Goal: Entertainment & Leisure: Consume media (video, audio)

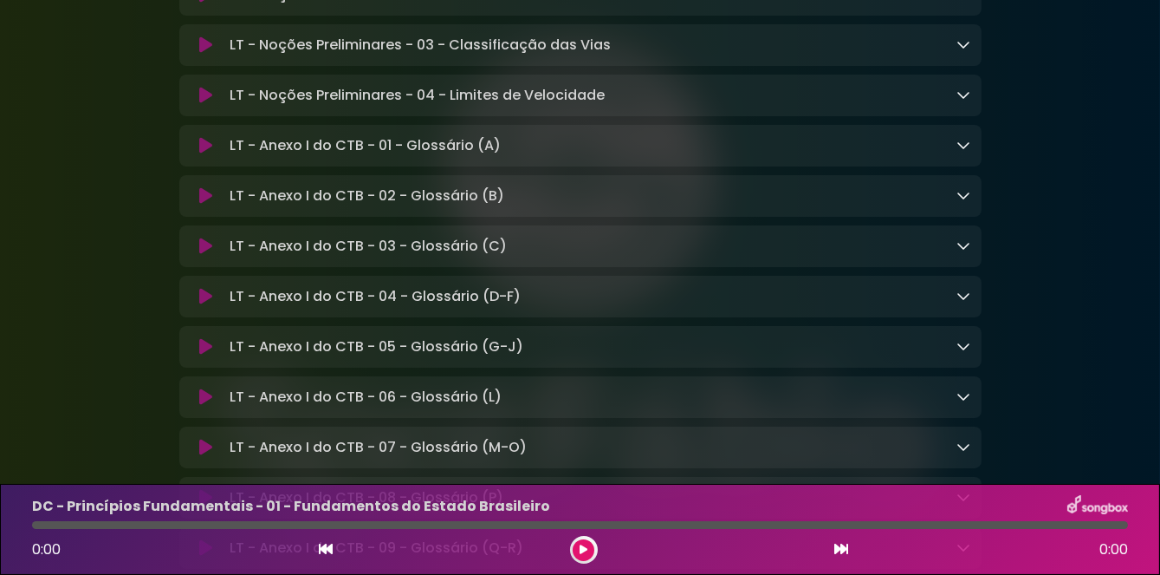
scroll to position [11899, 0]
click at [276, 107] on p "LT - Noções Preliminares - 04 - Limites de Velocidade Loading Track..." at bounding box center [417, 96] width 375 height 21
click at [213, 105] on button at bounding box center [206, 96] width 33 height 17
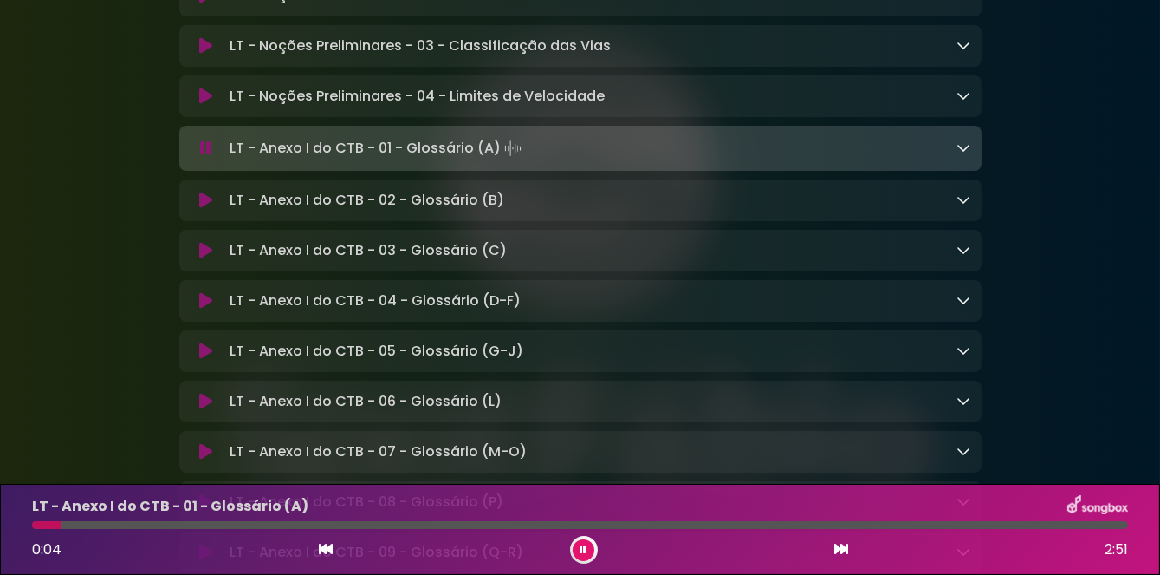
click at [277, 107] on p "LT - Noções Preliminares - 04 - Limites de Velocidade Loading Track..." at bounding box center [417, 96] width 375 height 21
click at [383, 107] on p "LT - Noções Preliminares - 04 - Limites de Velocidade Loading Track..." at bounding box center [417, 96] width 375 height 21
click at [197, 105] on button at bounding box center [206, 96] width 33 height 17
click at [201, 105] on icon at bounding box center [205, 96] width 13 height 17
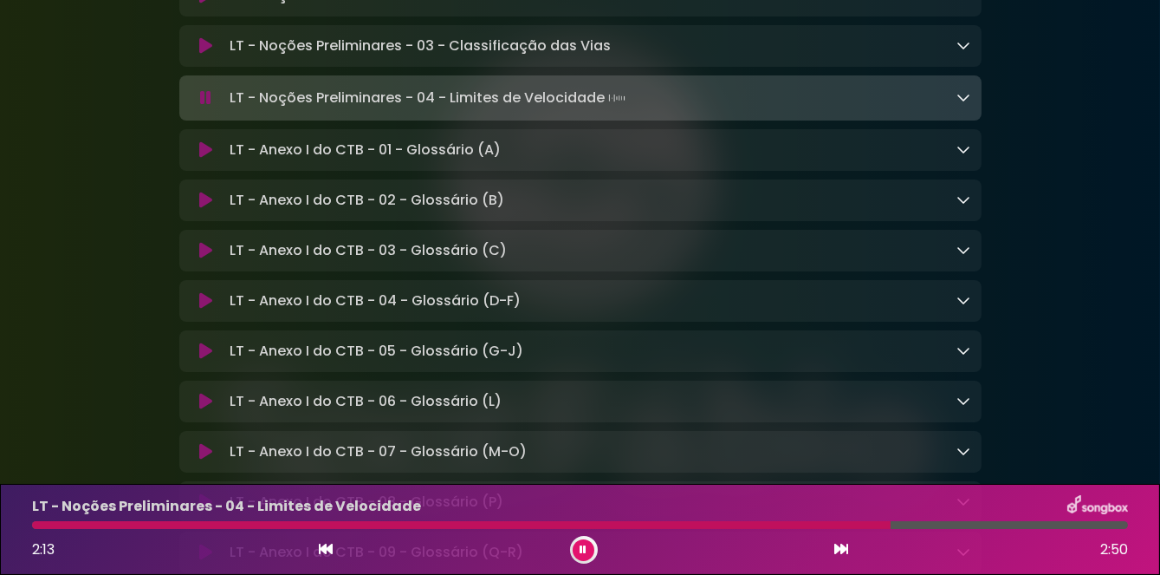
click at [484, 110] on p "LT - Noções Preliminares - 04 - Limites de Velocidade Loading Track..." at bounding box center [430, 98] width 400 height 24
click at [211, 107] on icon at bounding box center [205, 97] width 11 height 17
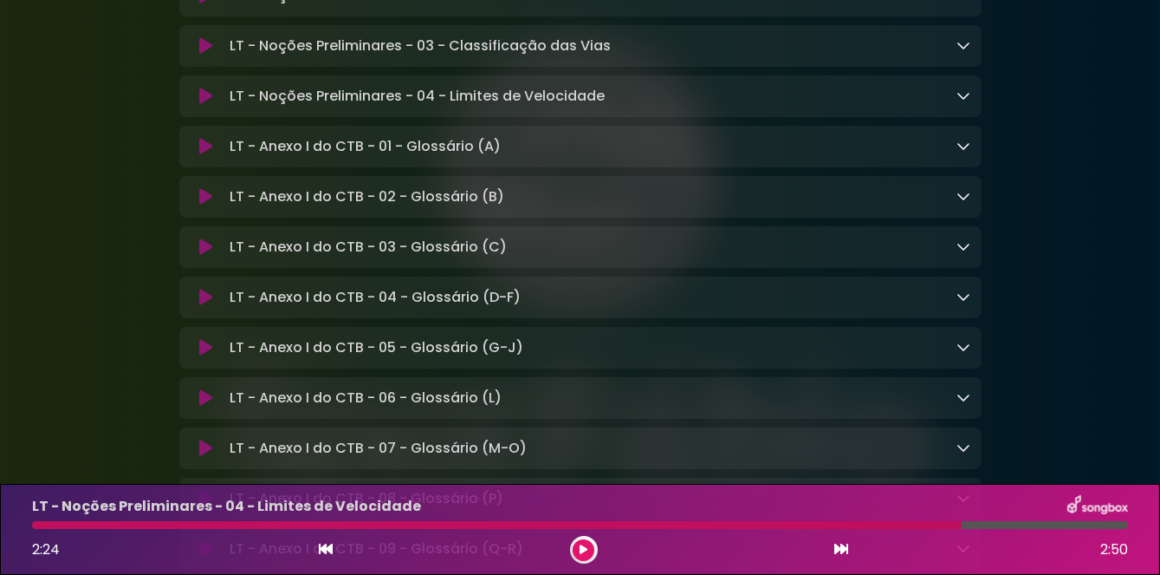
click at [207, 105] on icon at bounding box center [205, 96] width 13 height 17
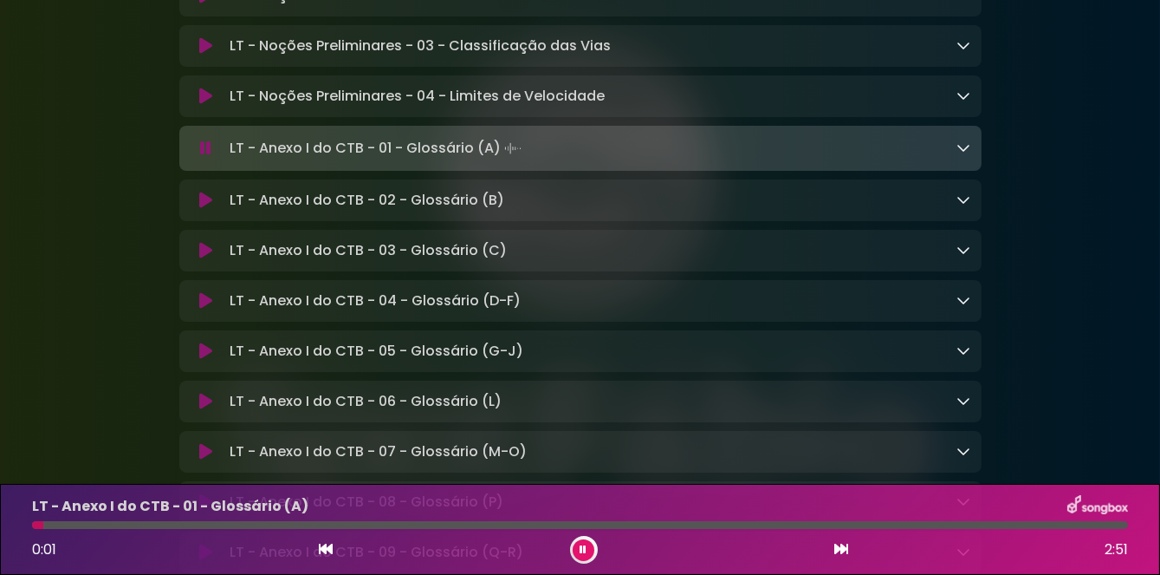
click at [220, 105] on button at bounding box center [206, 96] width 33 height 17
click at [191, 157] on button at bounding box center [206, 148] width 33 height 17
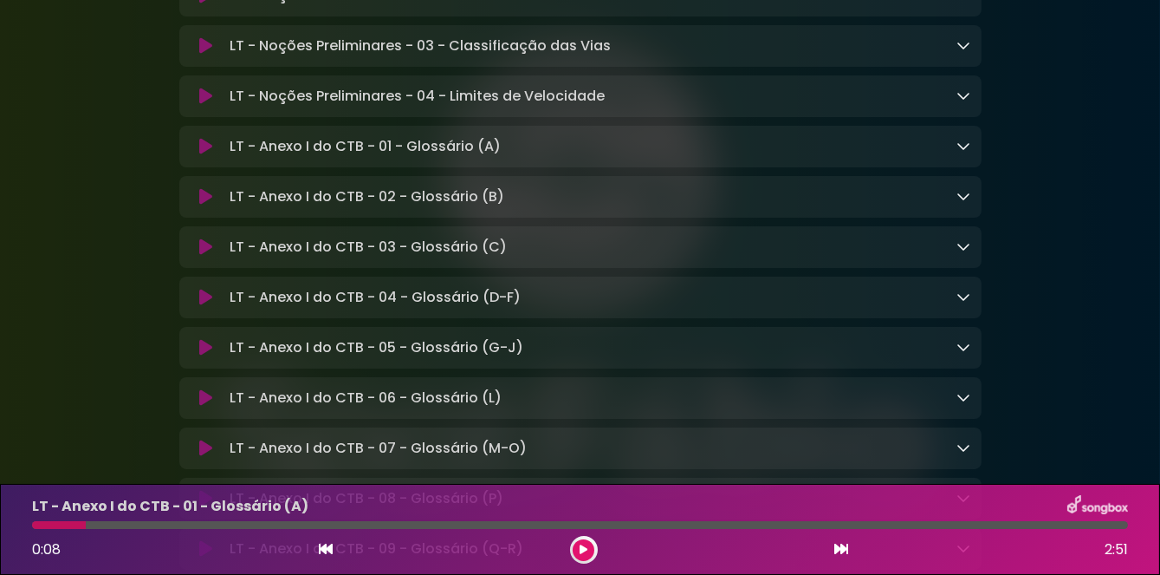
click at [205, 155] on icon at bounding box center [205, 146] width 13 height 17
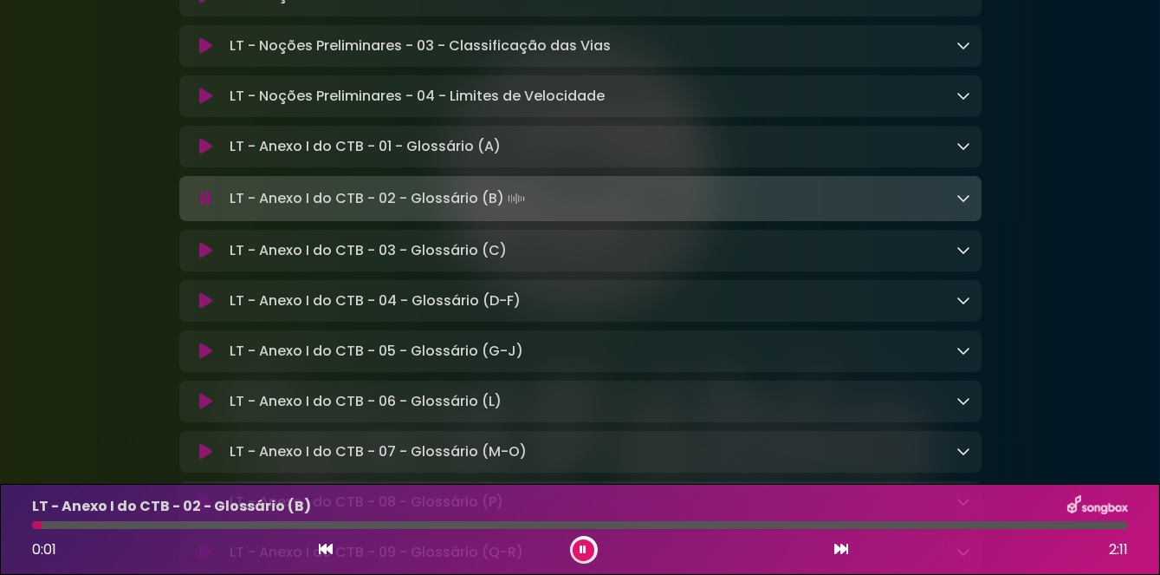
click at [198, 207] on button at bounding box center [206, 198] width 33 height 17
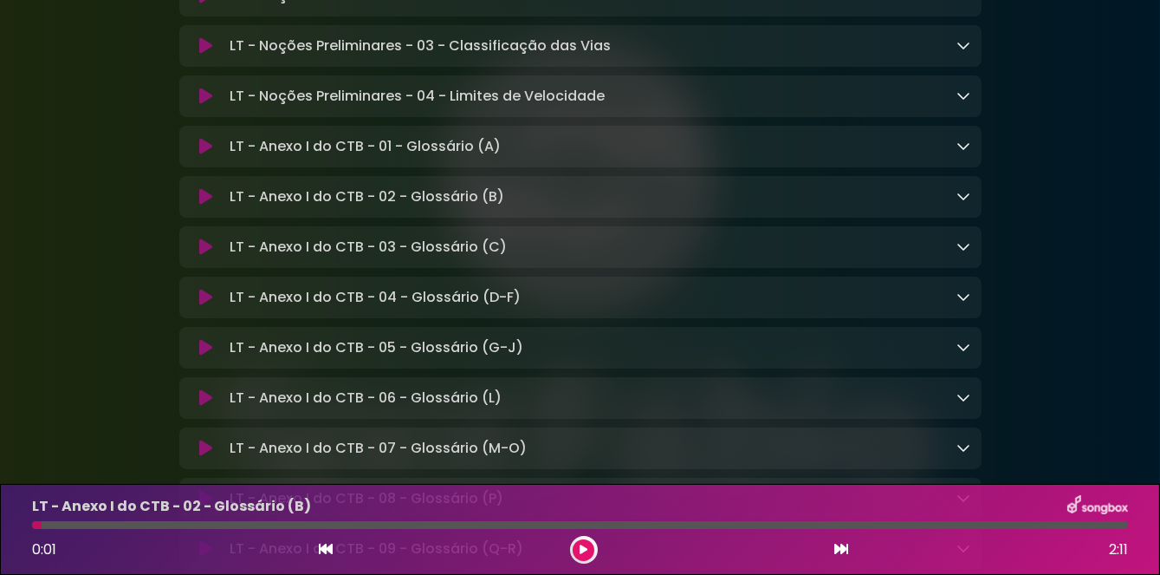
click at [201, 155] on icon at bounding box center [205, 146] width 13 height 17
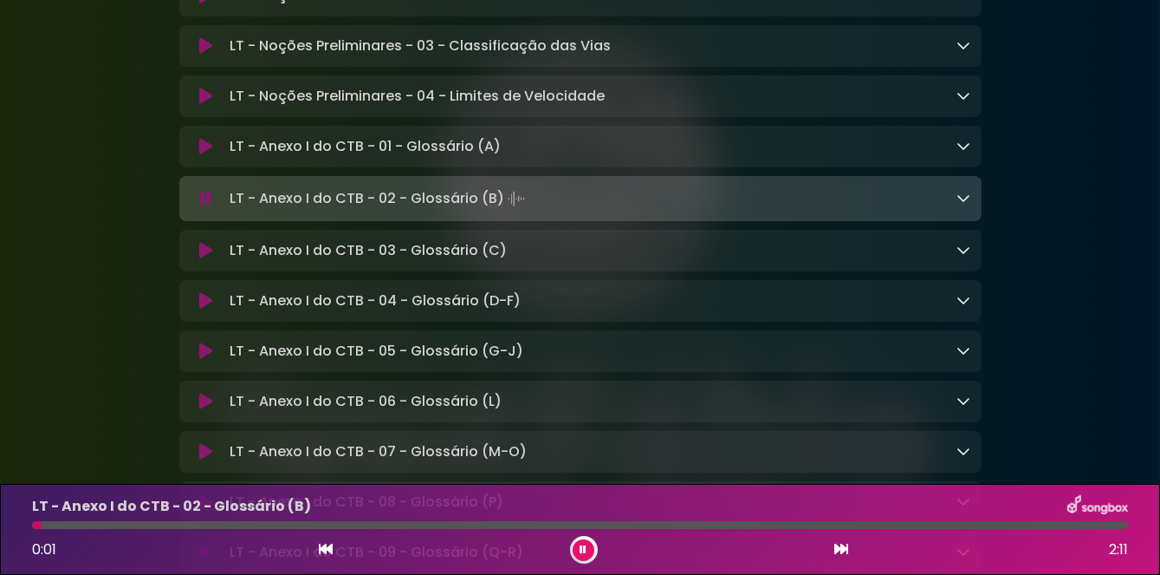
click at [195, 207] on button at bounding box center [206, 198] width 33 height 17
